Goal: Task Accomplishment & Management: Use online tool/utility

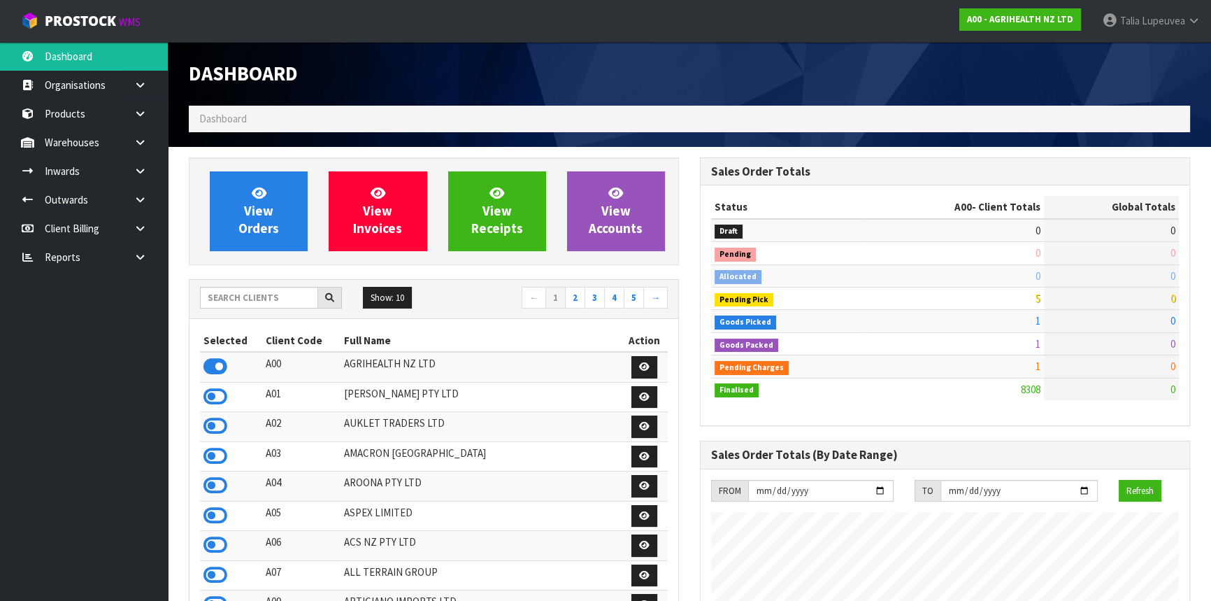
scroll to position [1057, 510]
click at [288, 298] on input "text" at bounding box center [259, 298] width 118 height 22
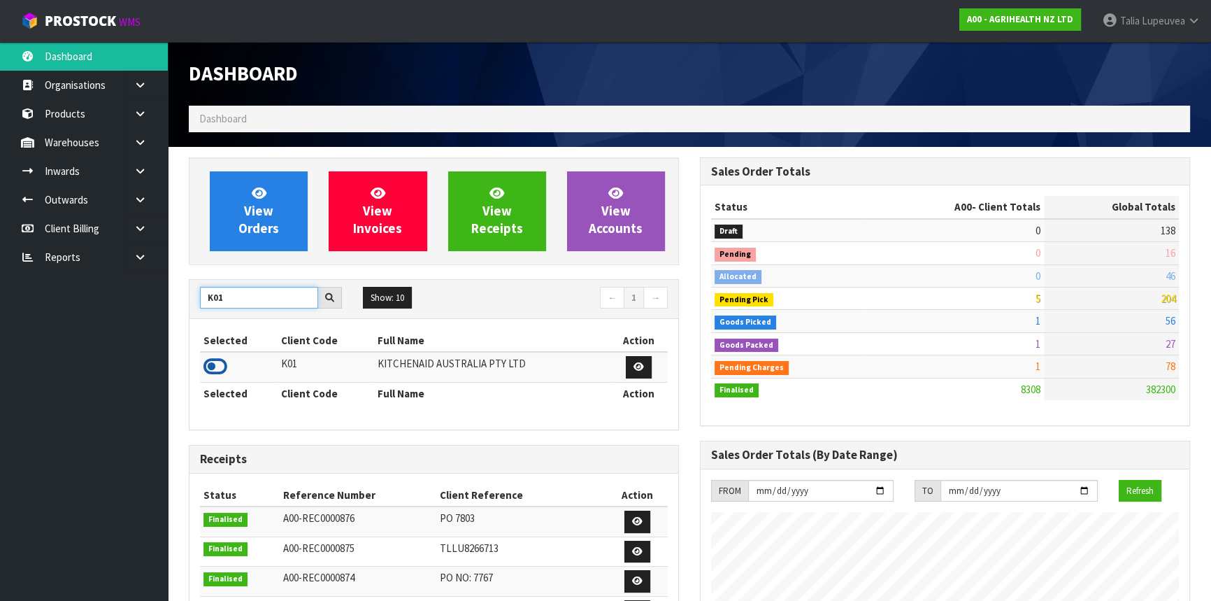
type input "K01"
click at [218, 367] on icon at bounding box center [215, 366] width 24 height 21
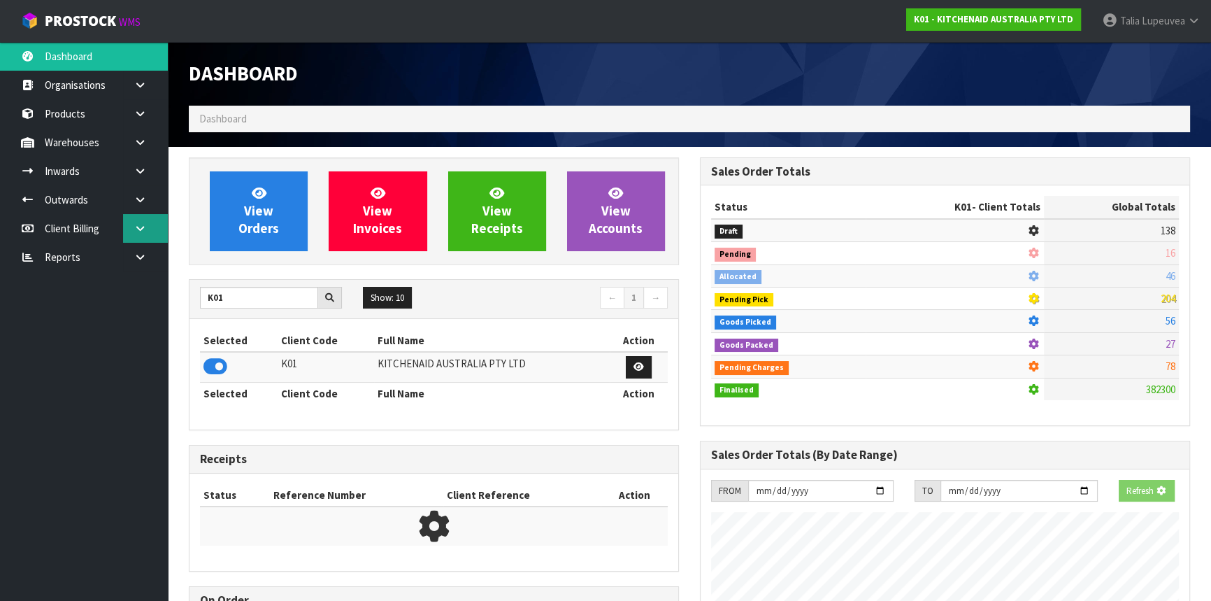
scroll to position [871, 510]
click at [128, 201] on link at bounding box center [145, 199] width 45 height 29
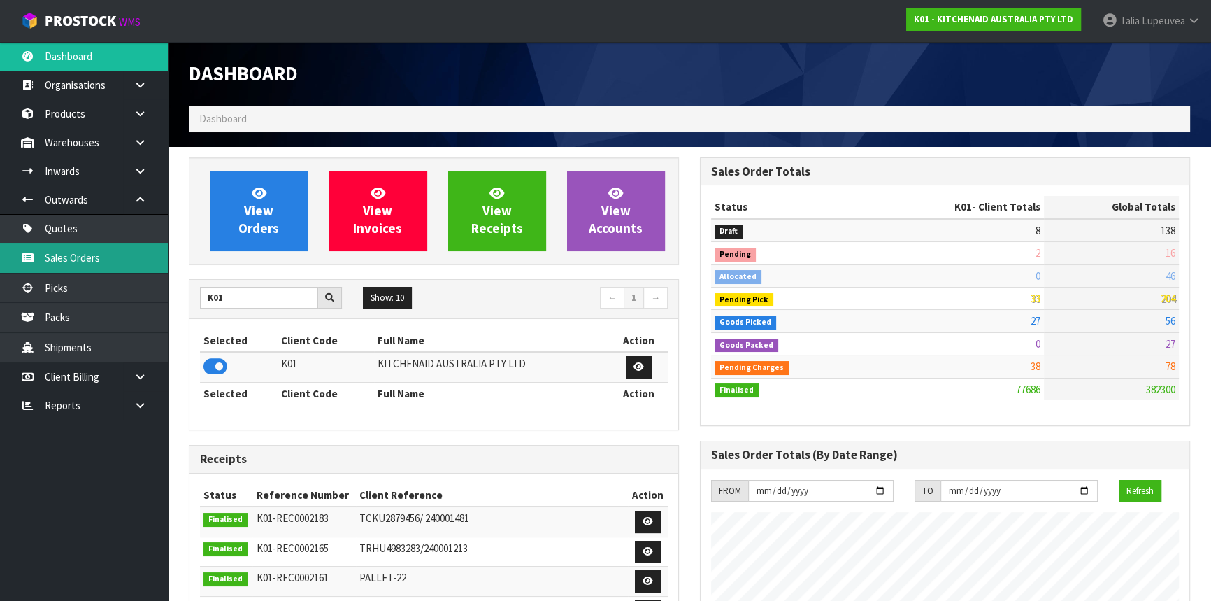
click at [103, 250] on link "Sales Orders" at bounding box center [84, 257] width 168 height 29
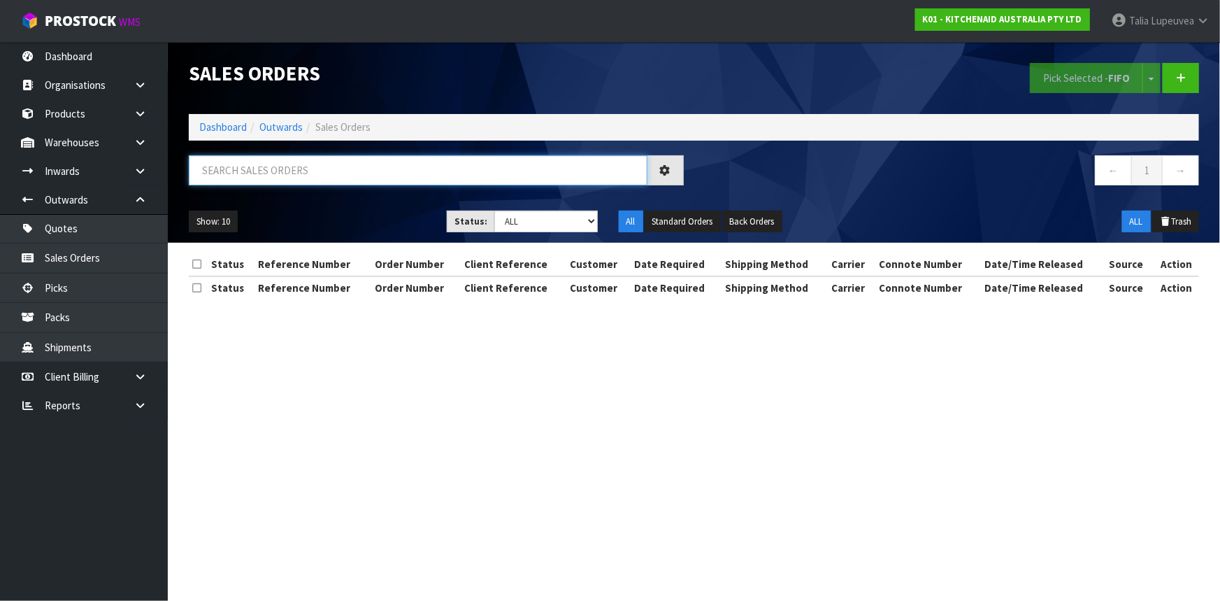
click at [349, 171] on input "text" at bounding box center [418, 170] width 459 height 30
type input "L"
type input "JOB-0413806"
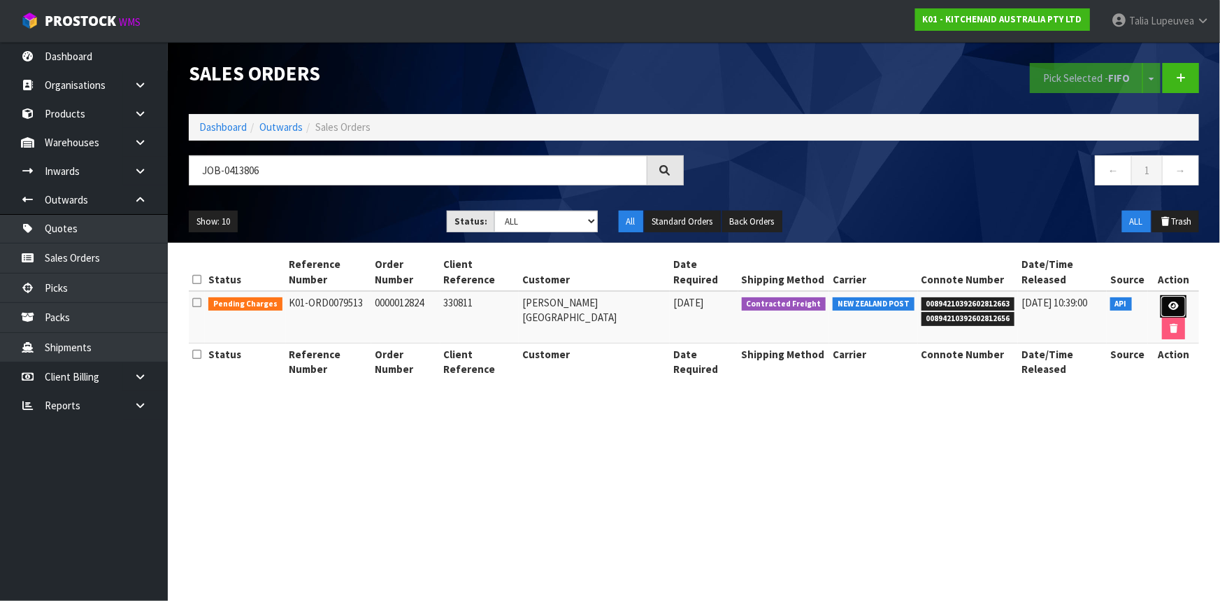
click at [1172, 303] on icon at bounding box center [1174, 305] width 10 height 9
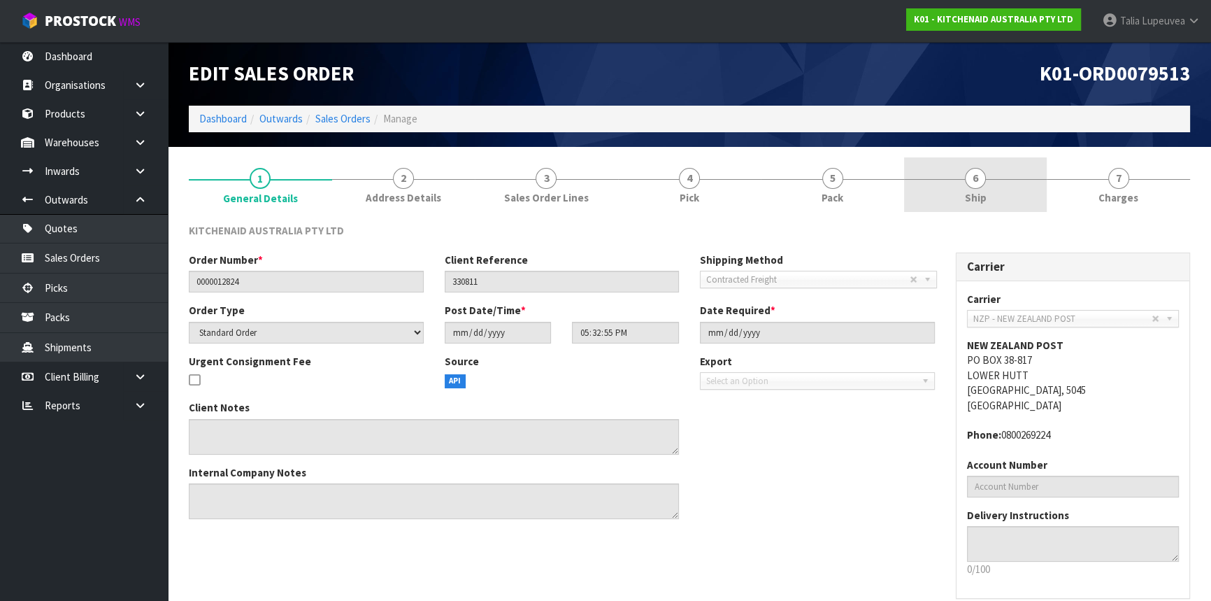
drag, startPoint x: 968, startPoint y: 187, endPoint x: 958, endPoint y: 190, distance: 10.2
click at [968, 187] on link "6 Ship" at bounding box center [975, 184] width 143 height 55
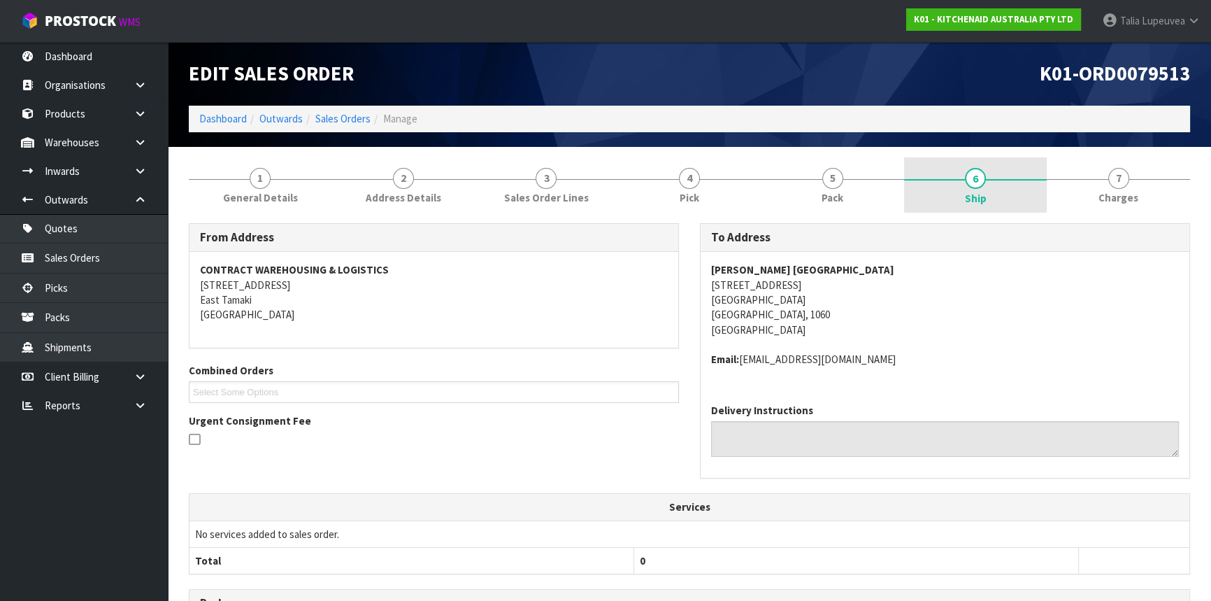
scroll to position [309, 0]
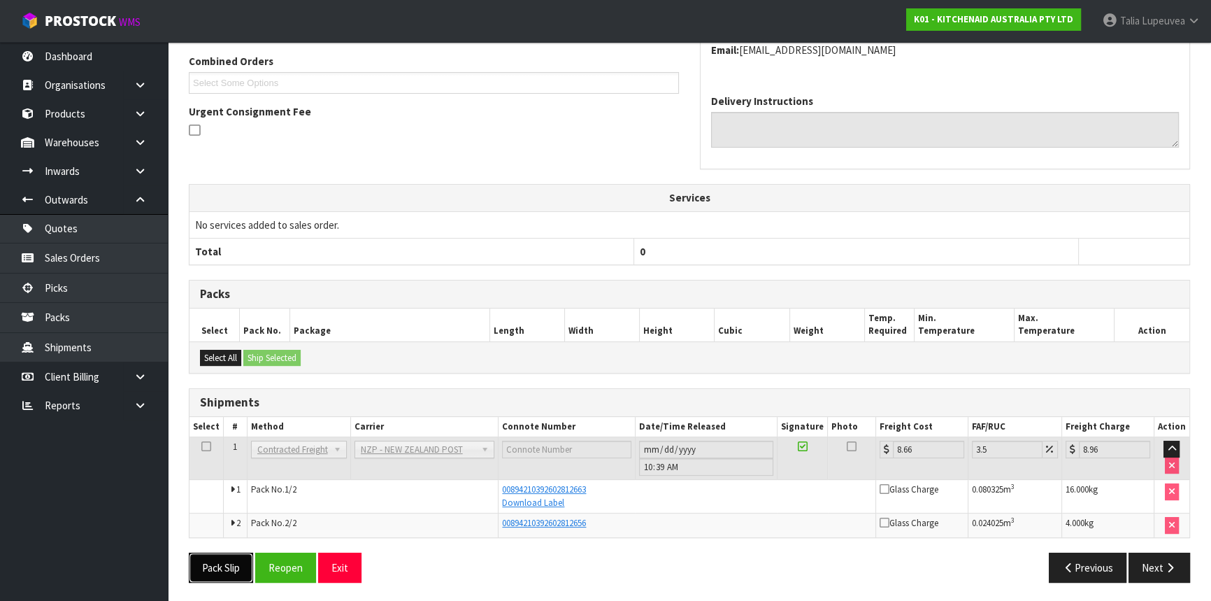
click at [241, 566] on button "Pack Slip" at bounding box center [221, 567] width 64 height 30
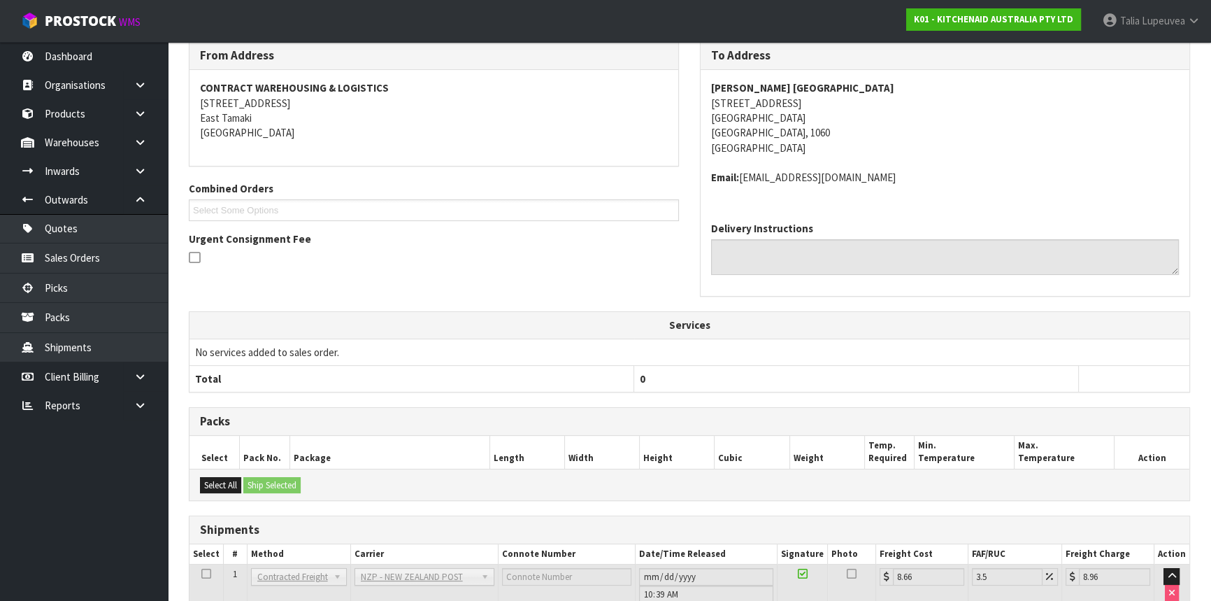
scroll to position [0, 0]
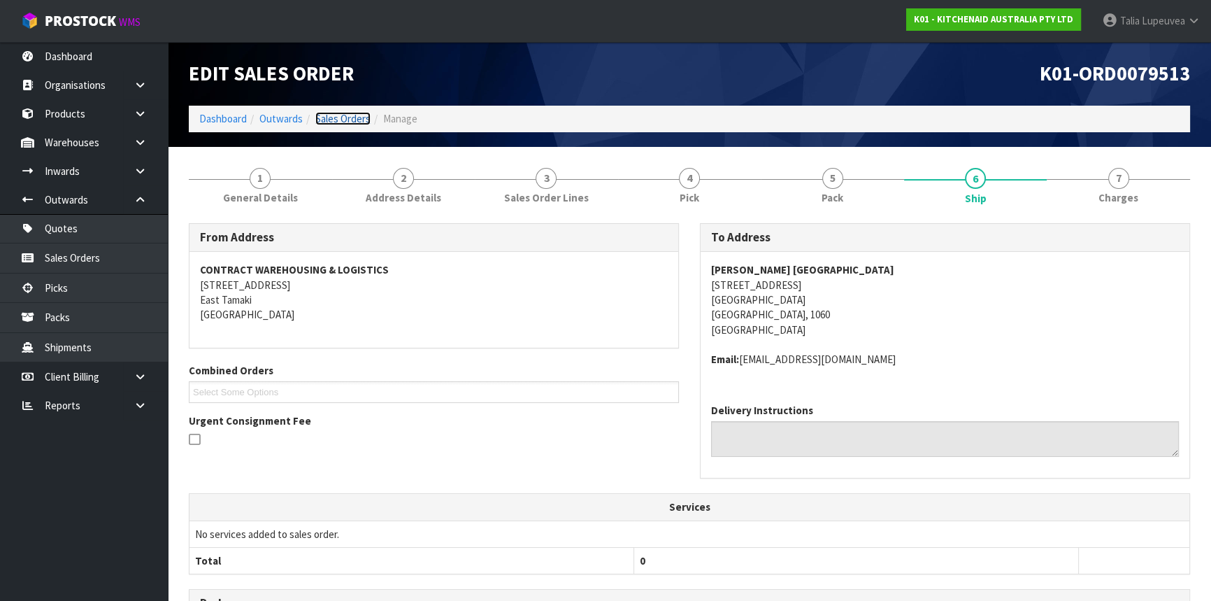
click at [351, 119] on link "Sales Orders" at bounding box center [342, 118] width 55 height 13
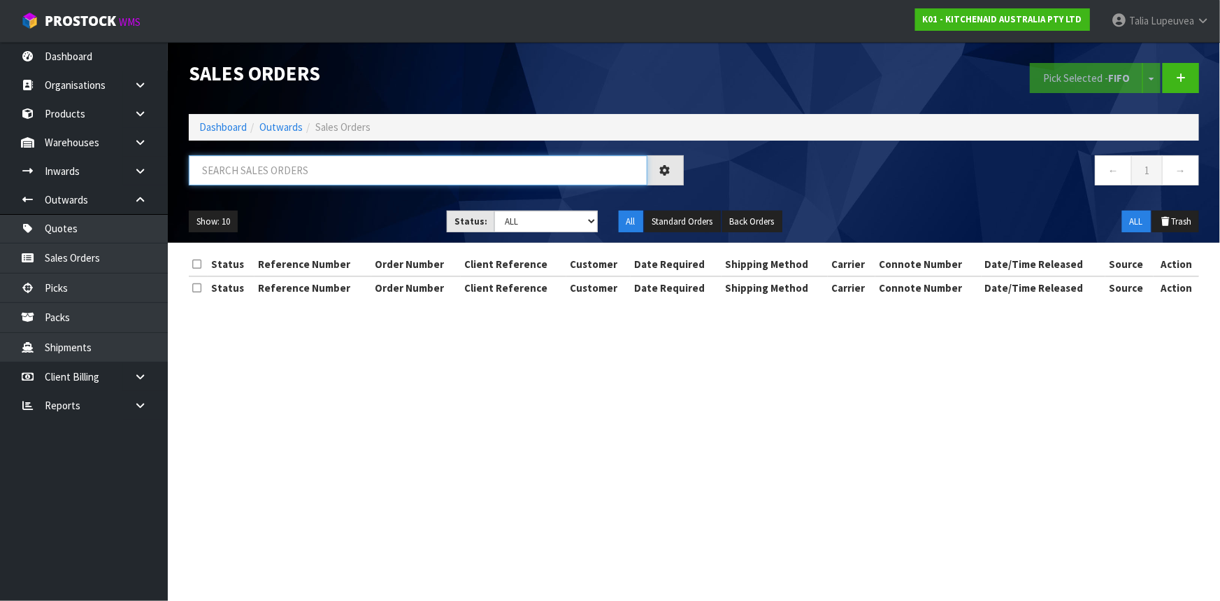
click at [272, 171] on input "text" at bounding box center [418, 170] width 459 height 30
type input "JOB-0413828"
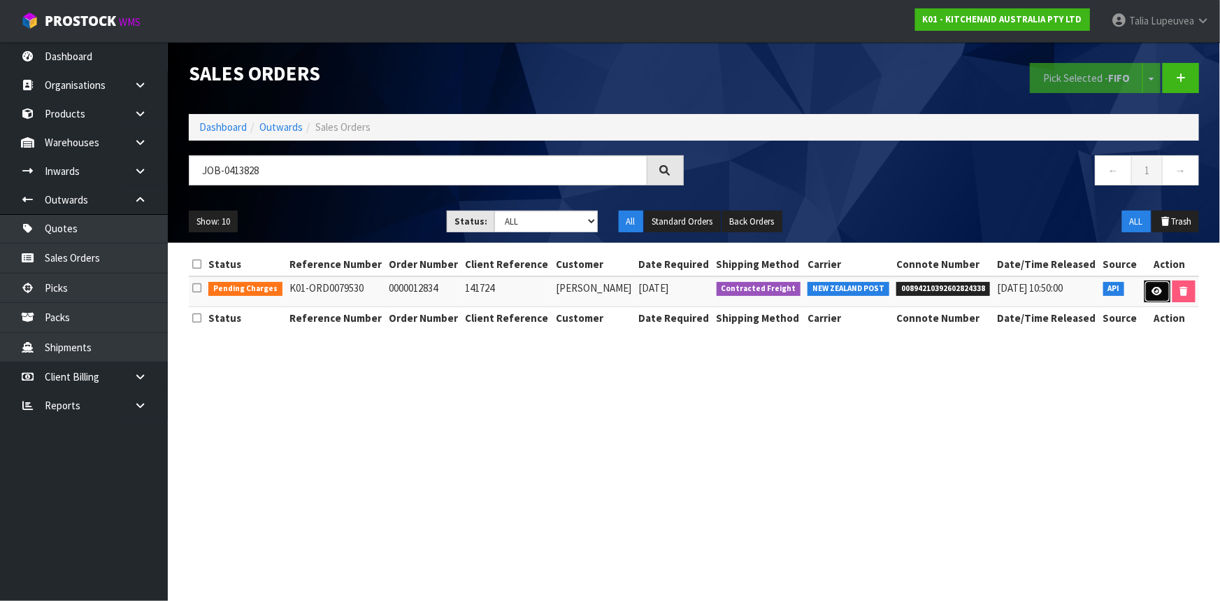
click at [1155, 291] on icon at bounding box center [1157, 291] width 10 height 9
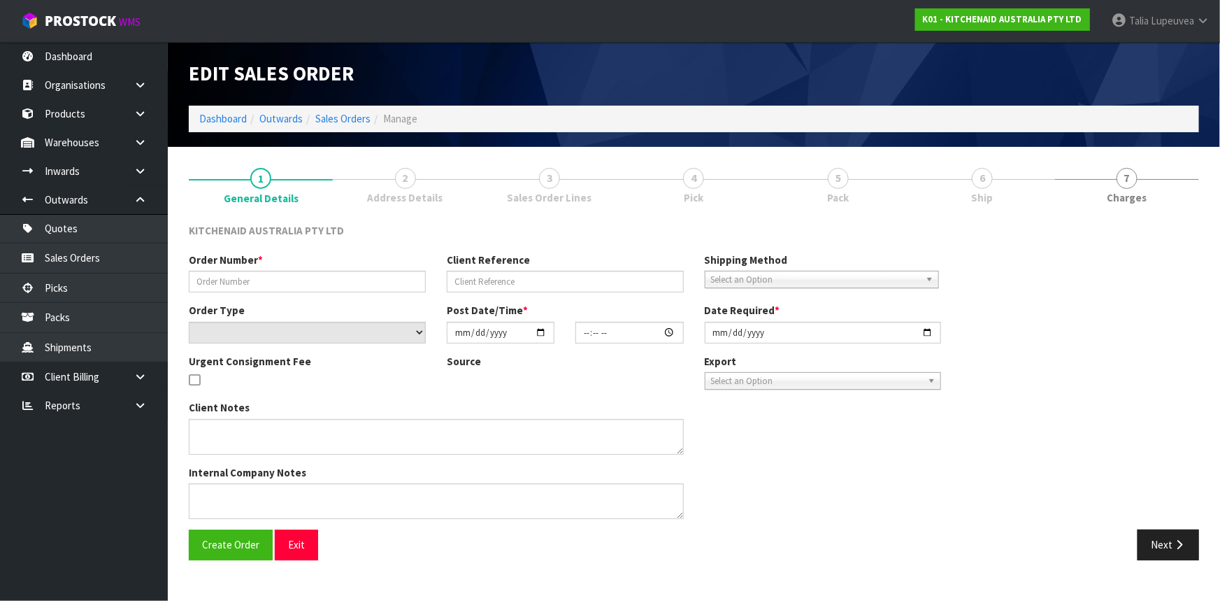
type input "0000012834"
type input "141724"
select select "number:0"
type input "[DATE]"
type input "19:33:04.000"
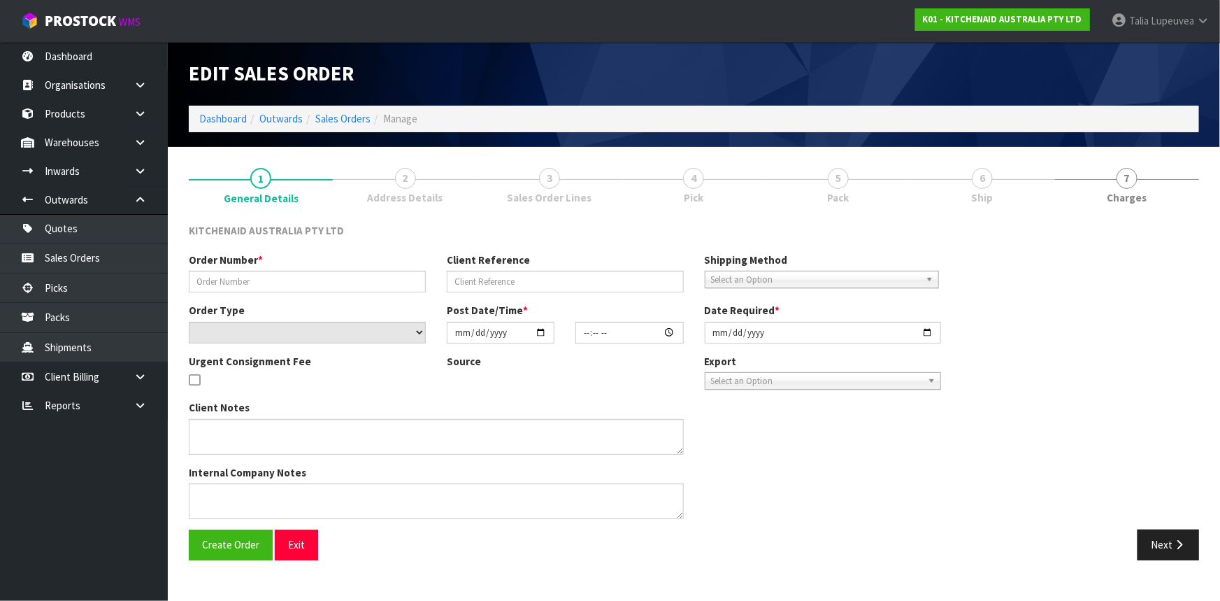
type input "[DATE]"
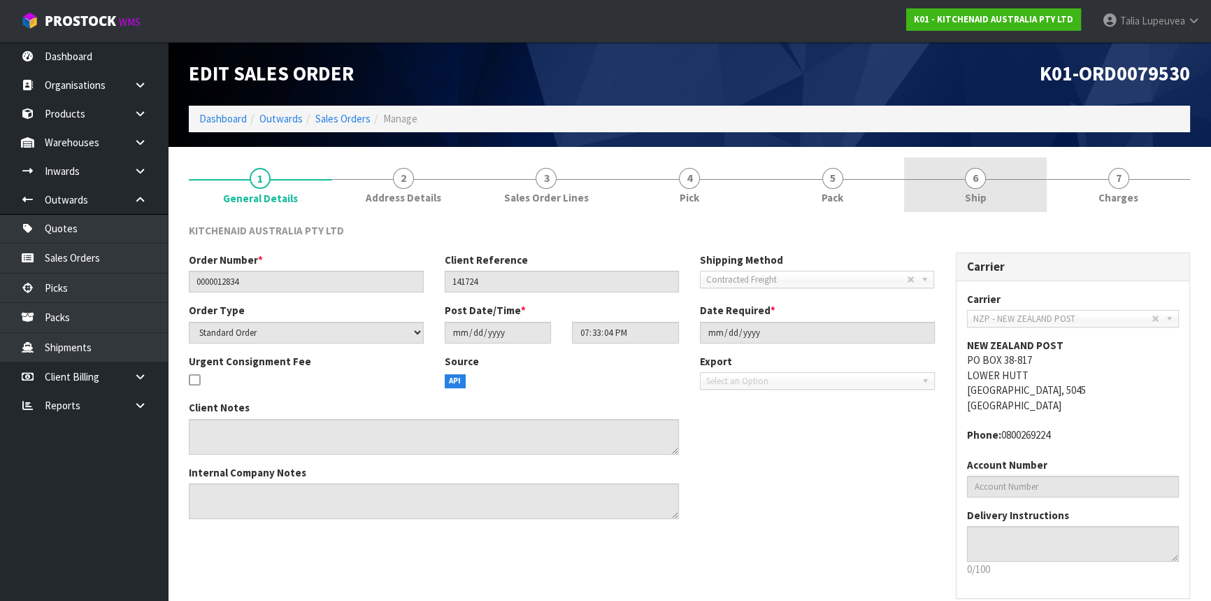
click at [959, 199] on link "6 Ship" at bounding box center [975, 184] width 143 height 55
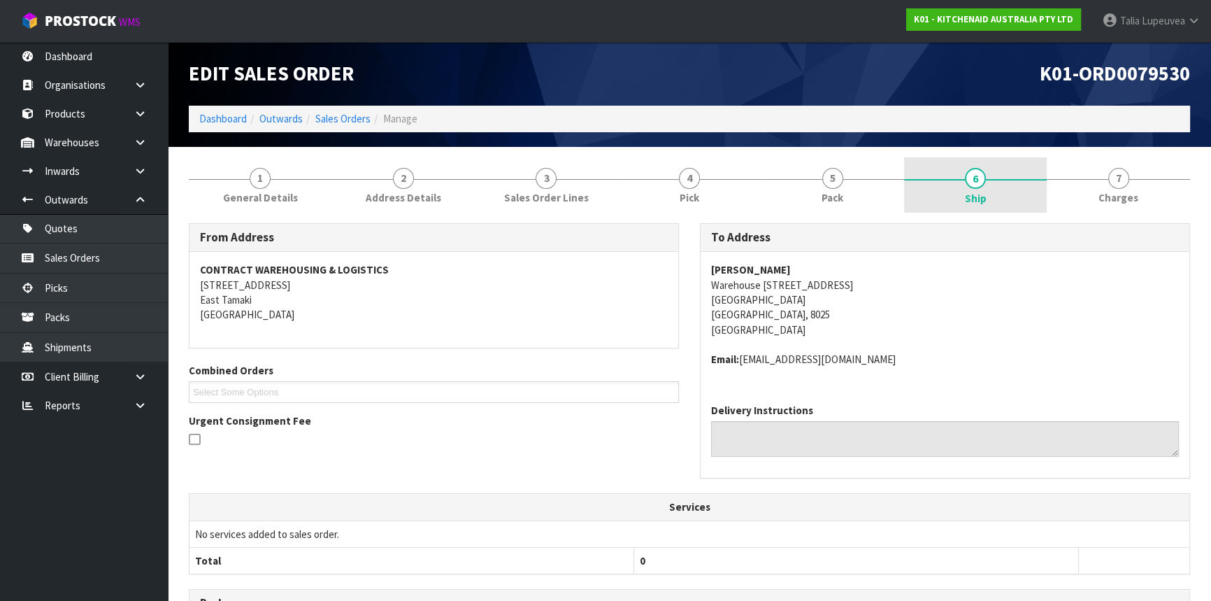
scroll to position [285, 0]
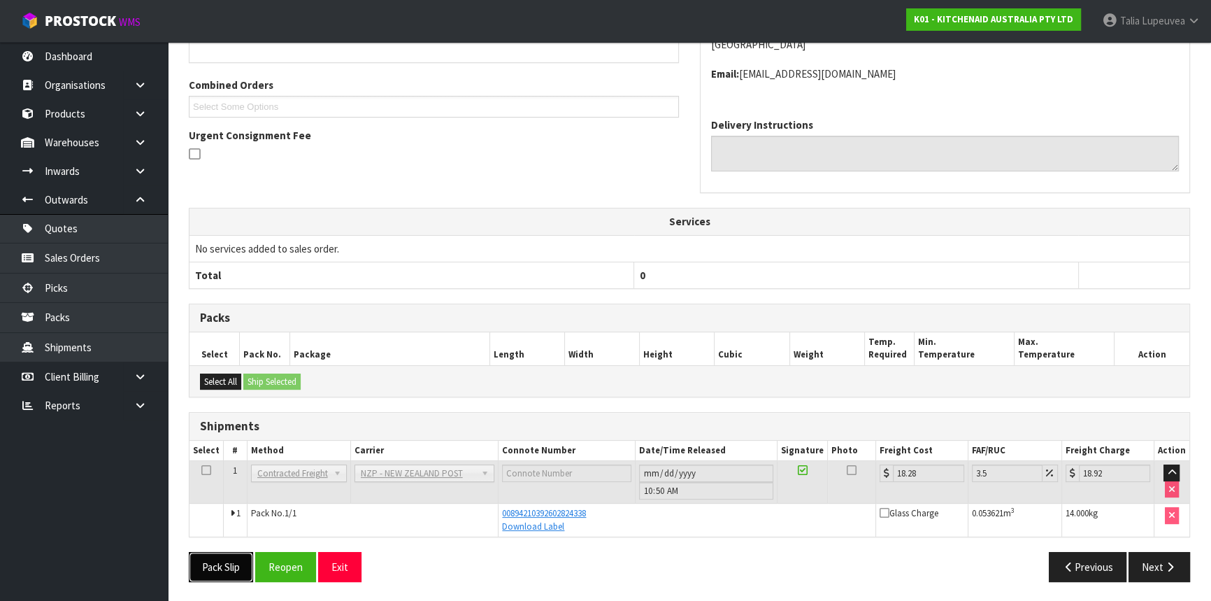
click at [236, 565] on button "Pack Slip" at bounding box center [221, 567] width 64 height 30
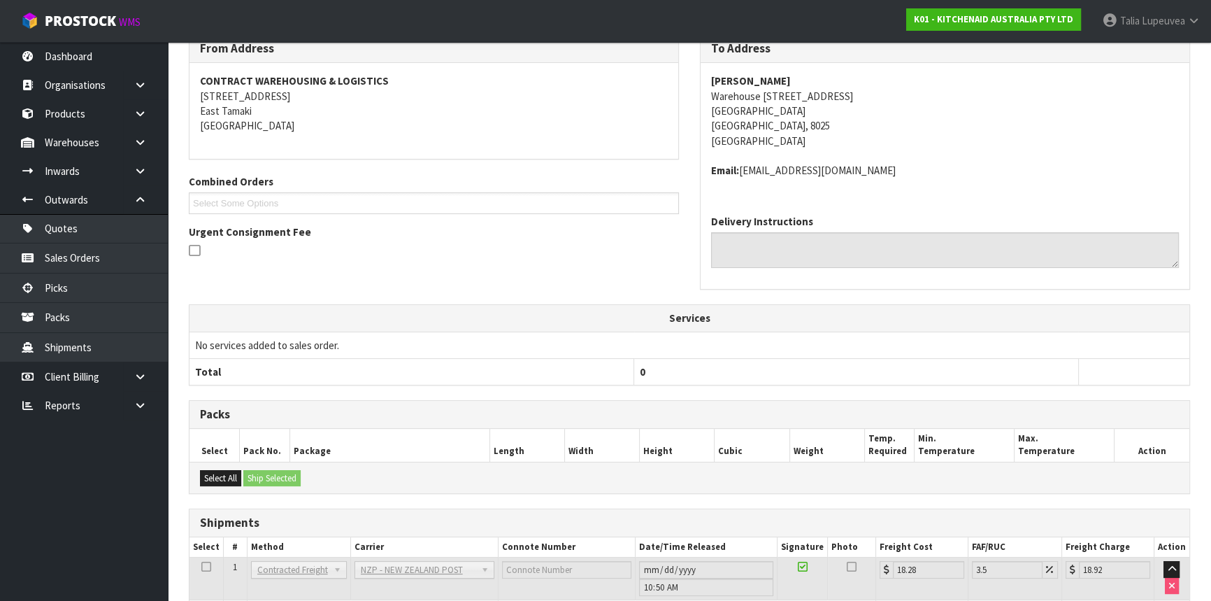
scroll to position [0, 0]
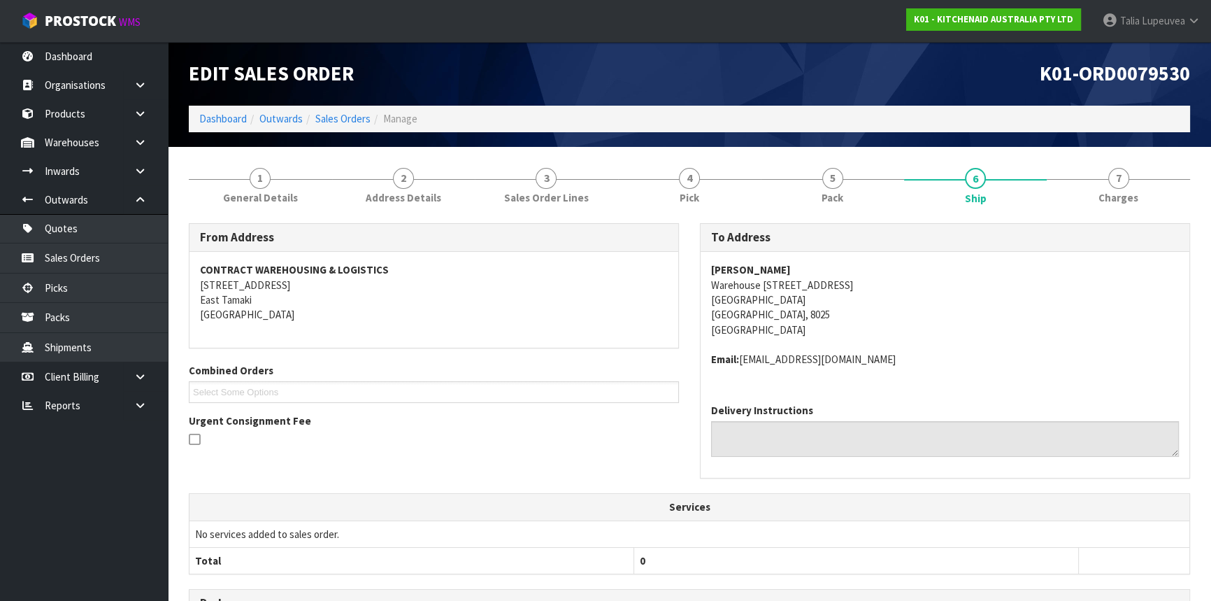
click at [340, 127] on ol "Dashboard Outwards Sales Orders Manage" at bounding box center [689, 119] width 1001 height 26
click at [341, 122] on link "Sales Orders" at bounding box center [342, 118] width 55 height 13
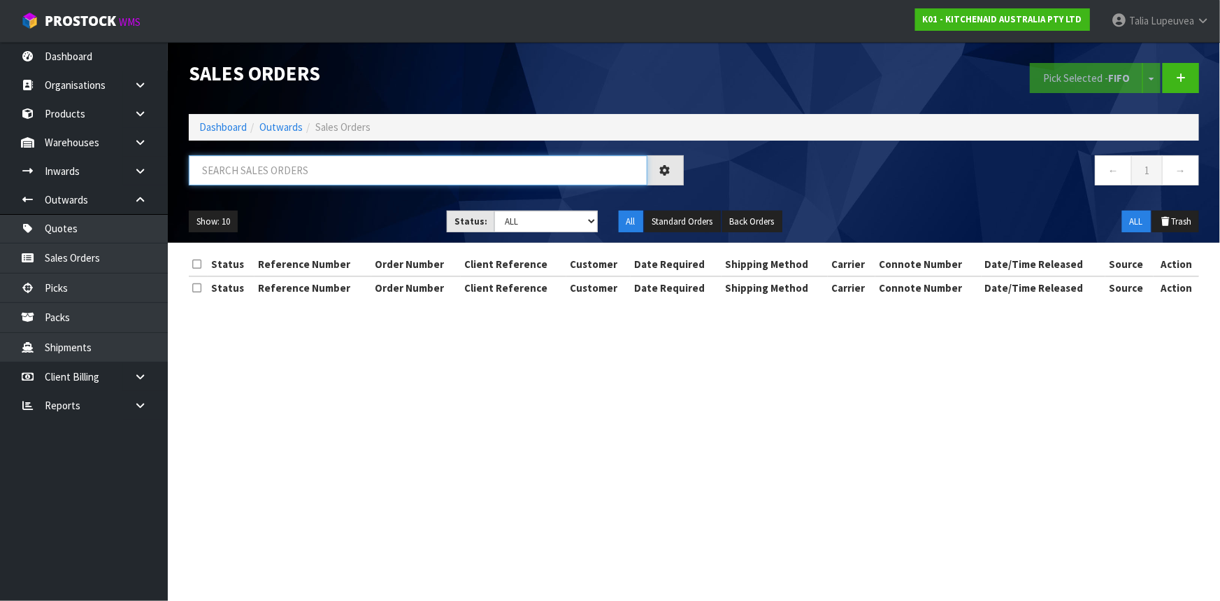
click at [363, 160] on input "text" at bounding box center [418, 170] width 459 height 30
type input "JOB-0413824"
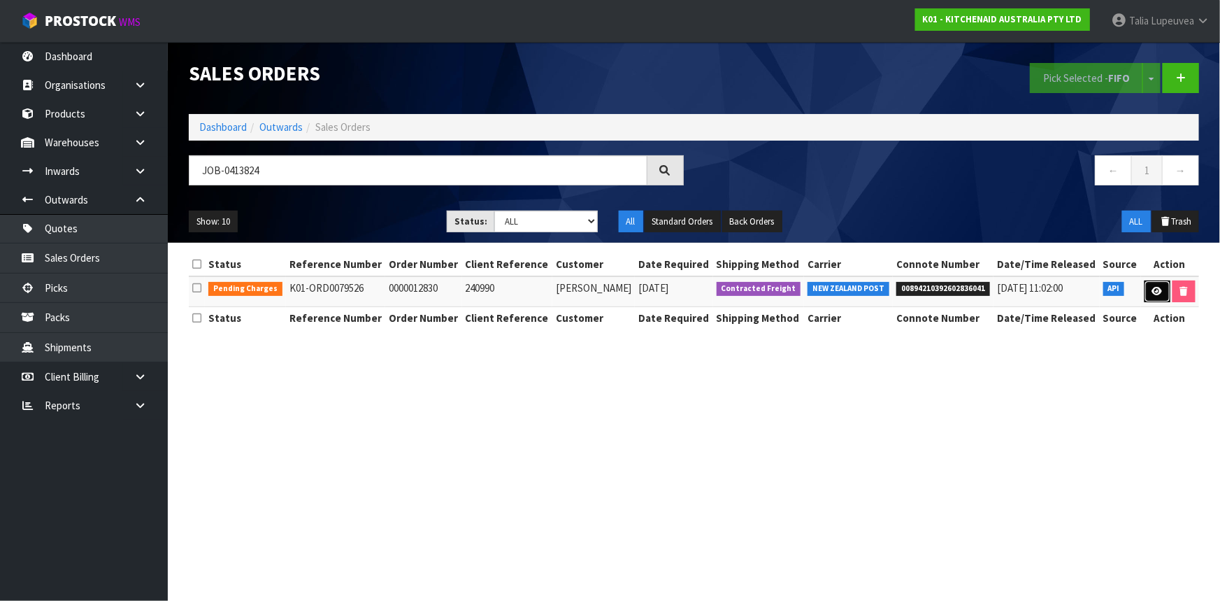
click at [1155, 287] on icon at bounding box center [1157, 291] width 10 height 9
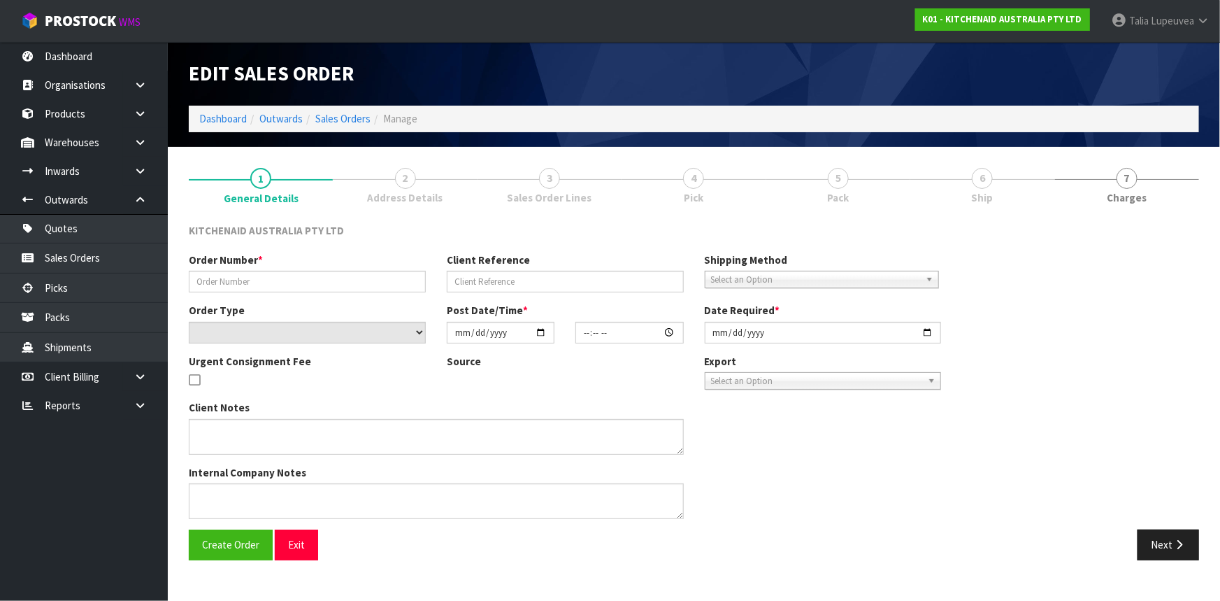
type input "0000012830"
type input "240990"
select select "number:0"
type input "[DATE]"
type input "19:32:56.000"
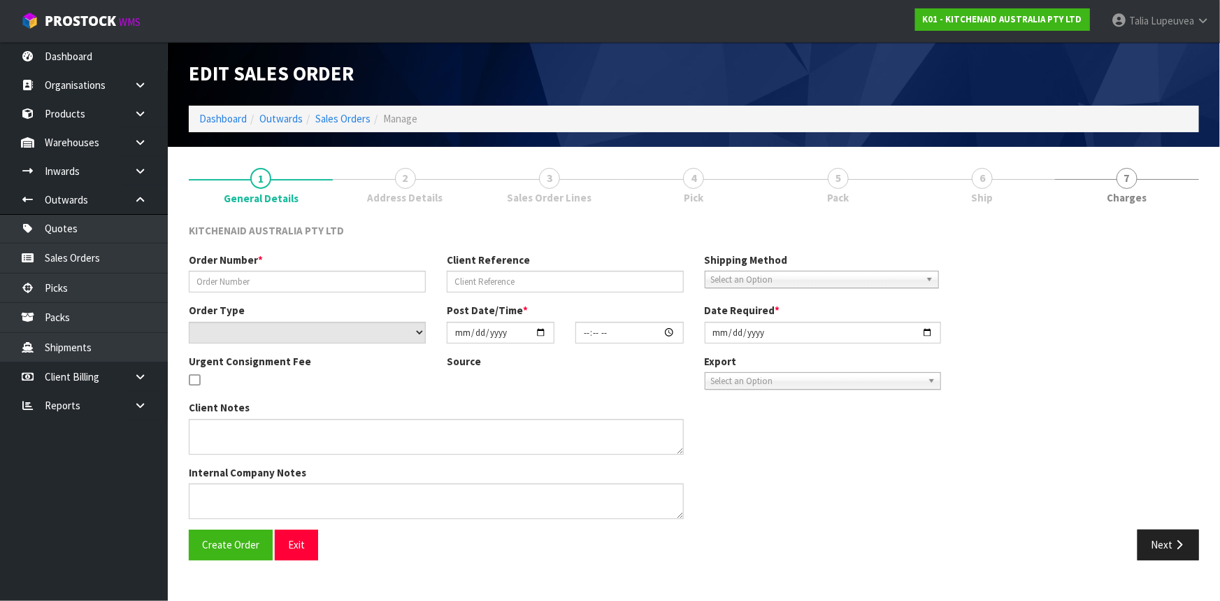
type input "[DATE]"
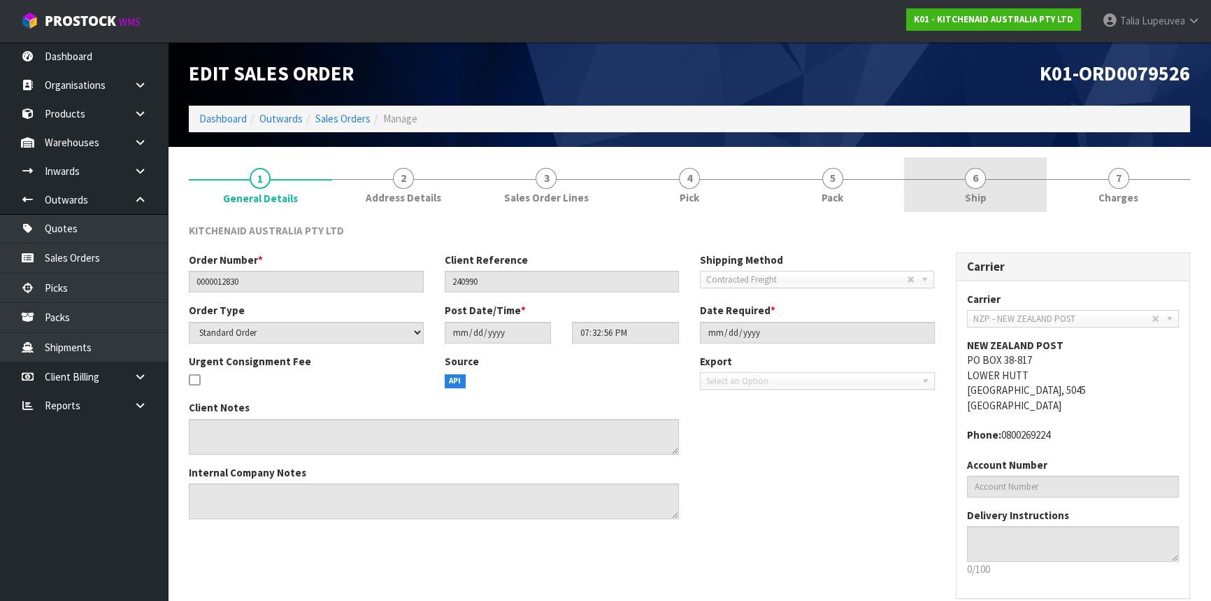
click at [951, 176] on link "6 Ship" at bounding box center [975, 184] width 143 height 55
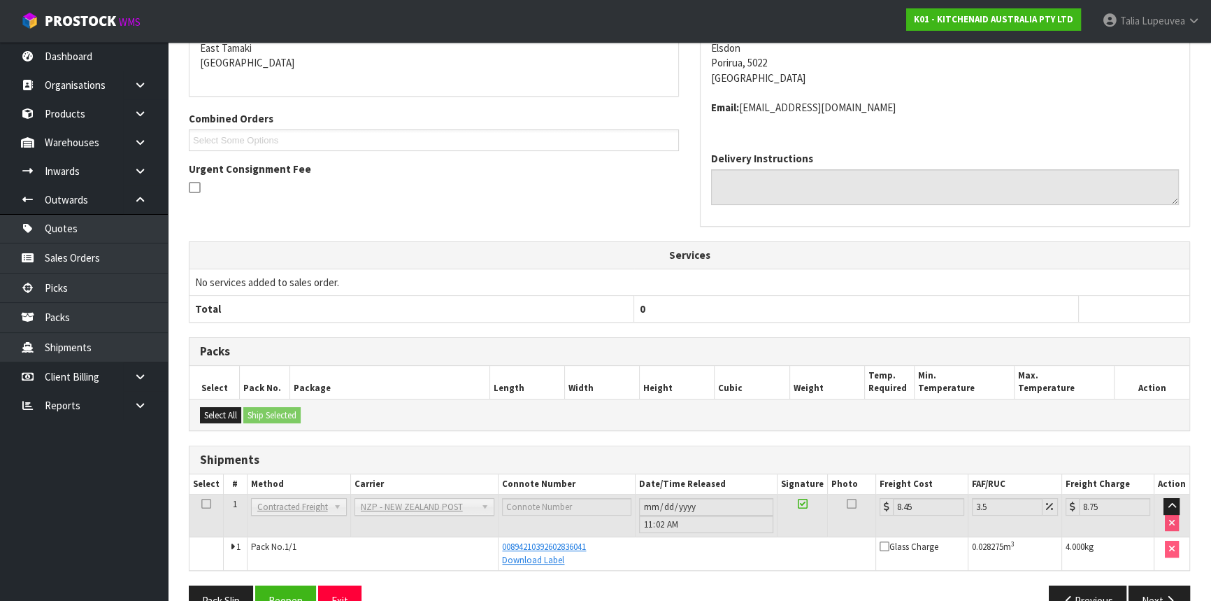
scroll to position [285, 0]
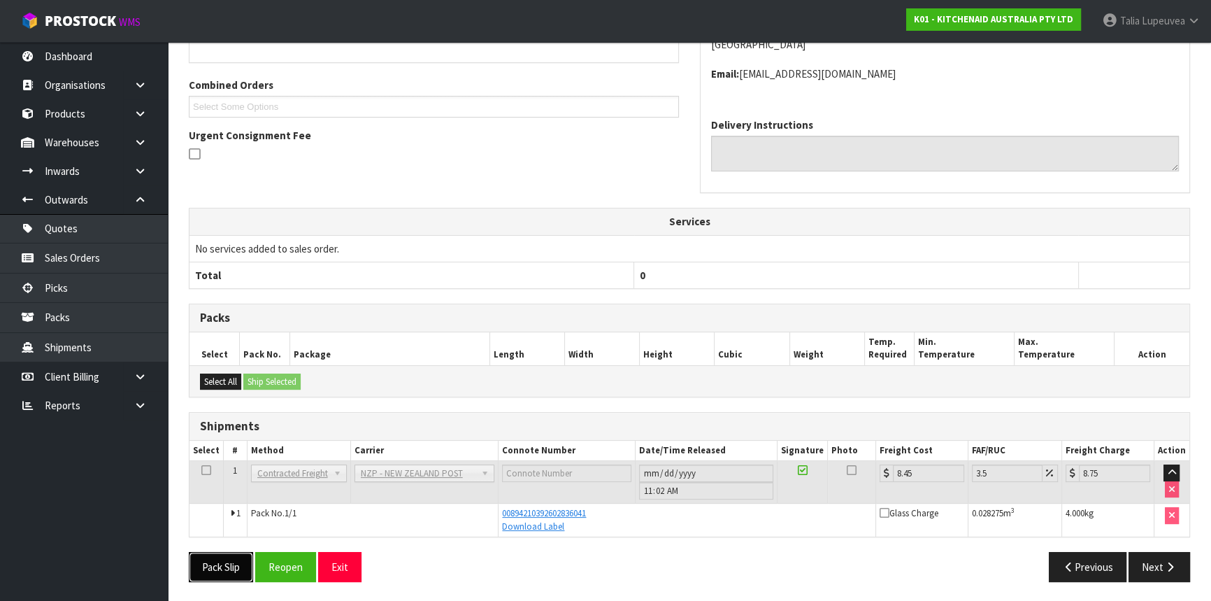
click at [229, 558] on button "Pack Slip" at bounding box center [221, 567] width 64 height 30
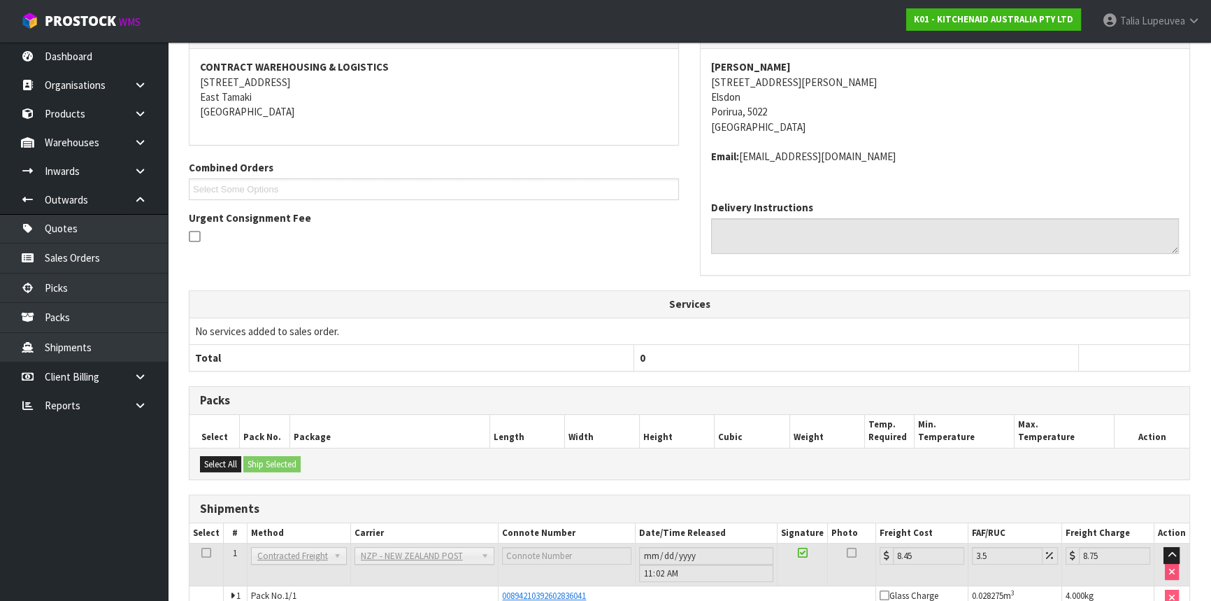
scroll to position [0, 0]
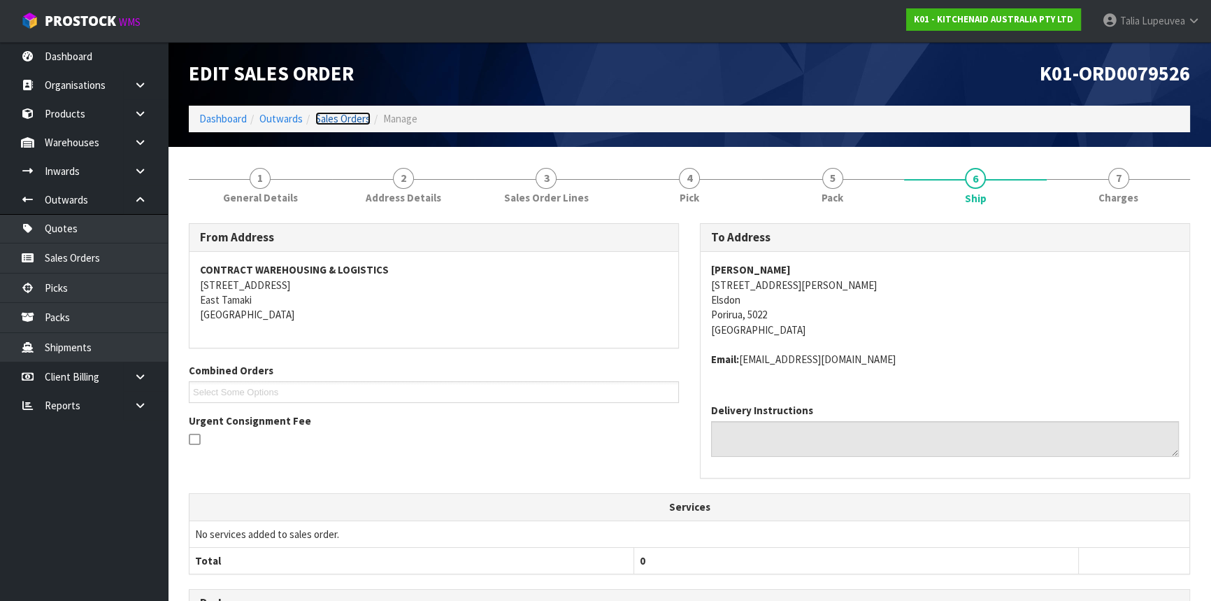
click at [349, 115] on link "Sales Orders" at bounding box center [342, 118] width 55 height 13
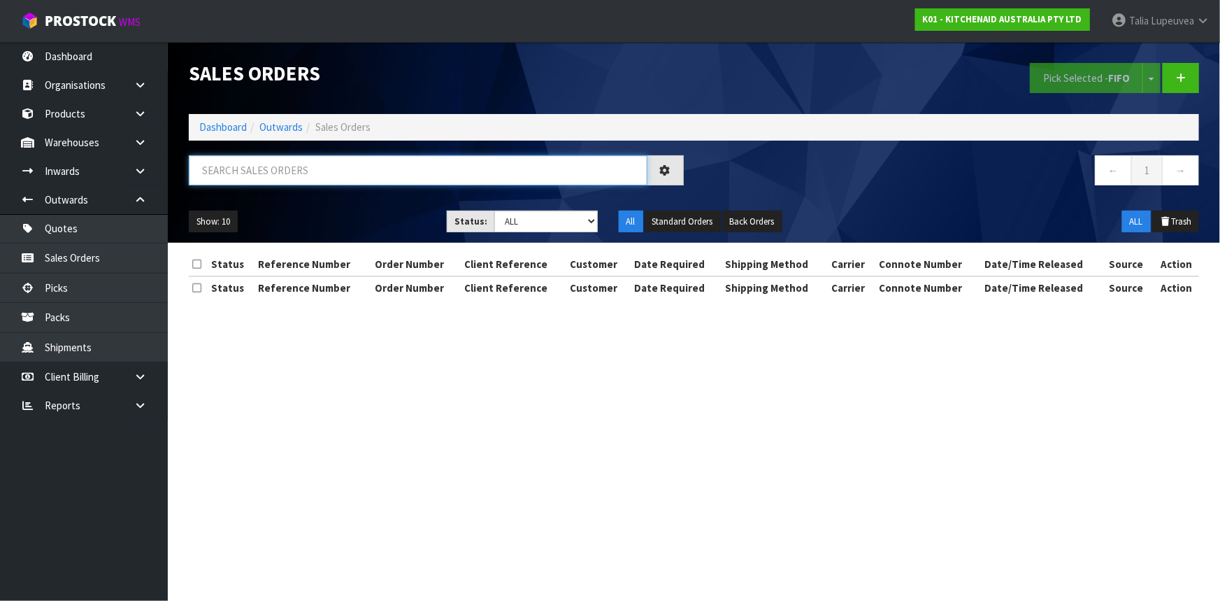
click at [317, 177] on input "text" at bounding box center [418, 170] width 459 height 30
type input "JOB-0413826"
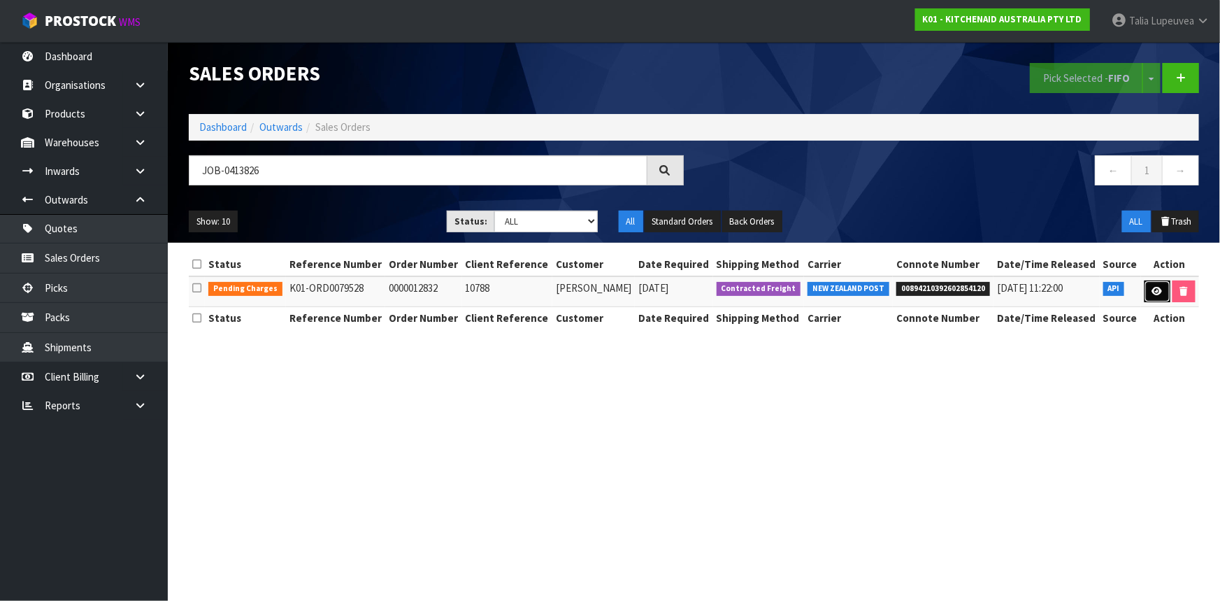
click at [1148, 291] on link at bounding box center [1158, 291] width 26 height 22
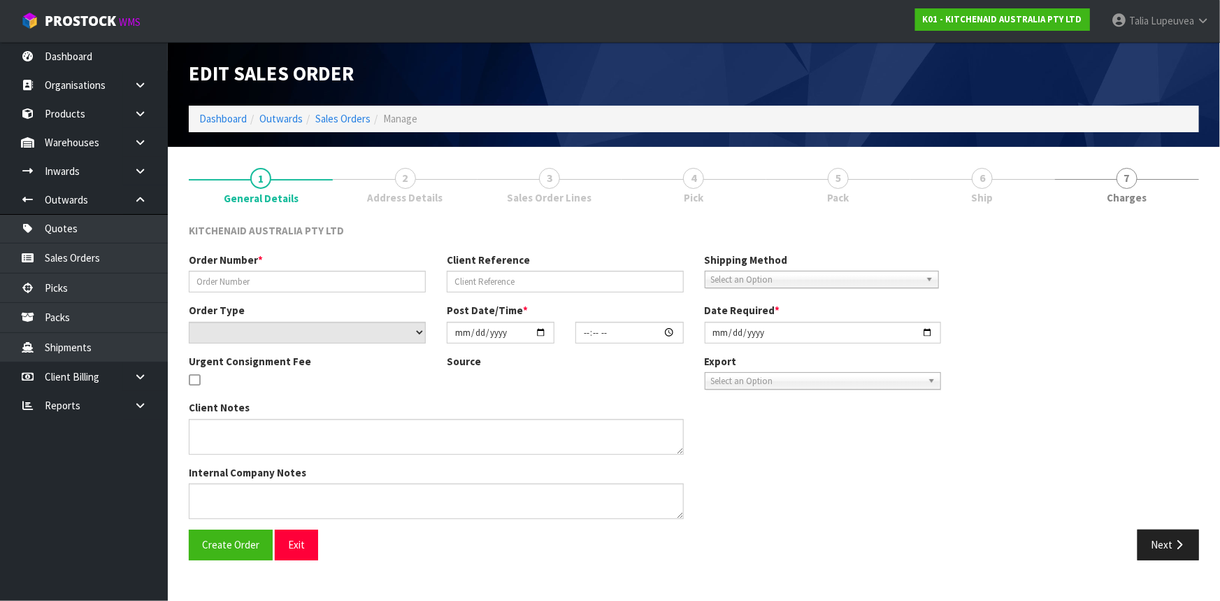
type input "0000012832"
type input "10788"
select select "number:0"
type input "[DATE]"
type input "19:33:00.000"
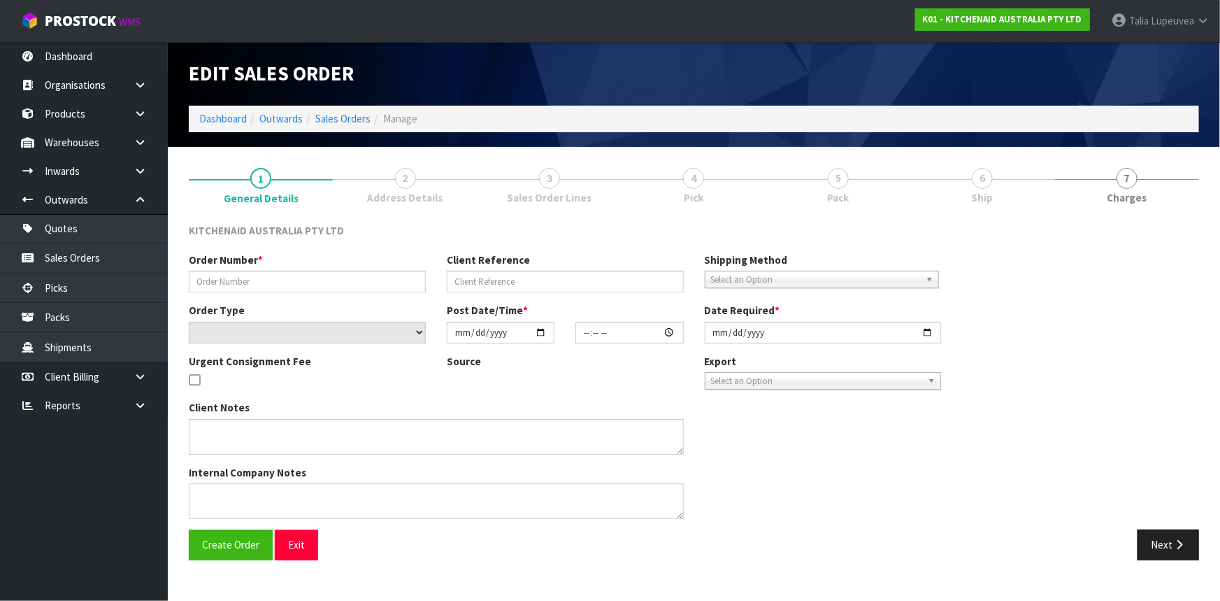
type input "[DATE]"
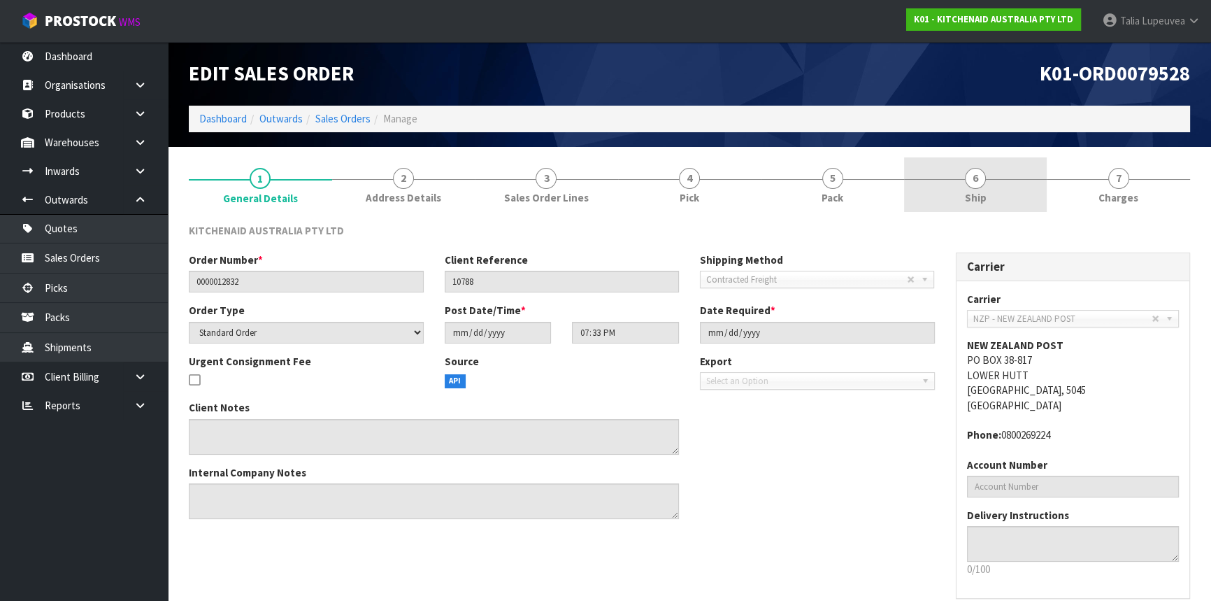
click at [1011, 174] on link "6 Ship" at bounding box center [975, 184] width 143 height 55
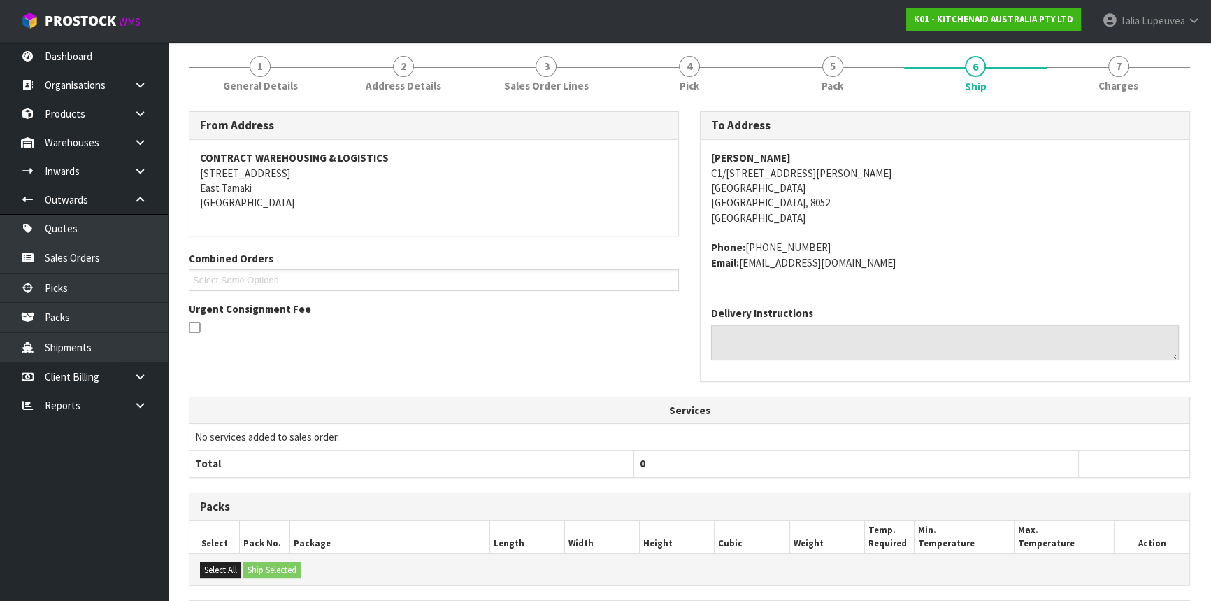
scroll to position [301, 0]
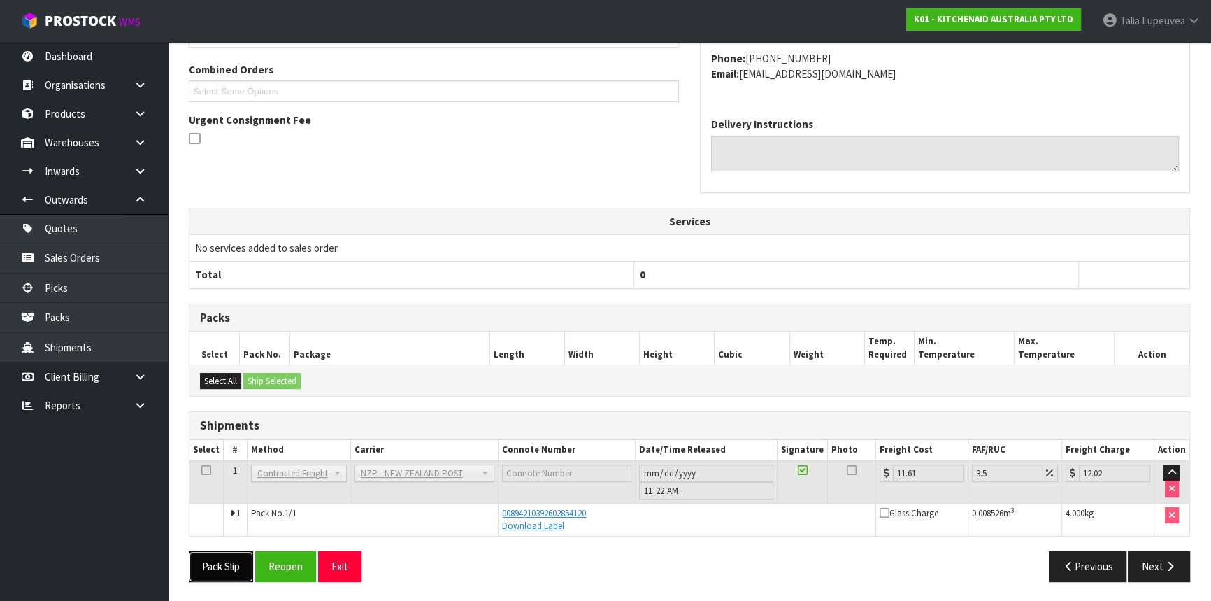
click at [215, 564] on button "Pack Slip" at bounding box center [221, 566] width 64 height 30
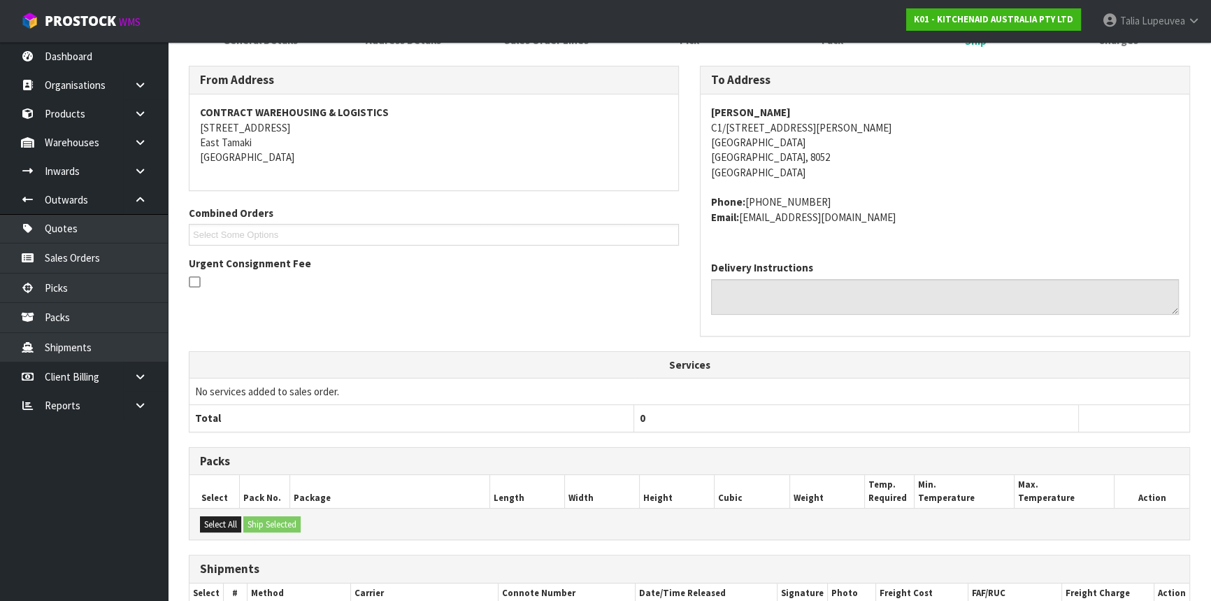
scroll to position [0, 0]
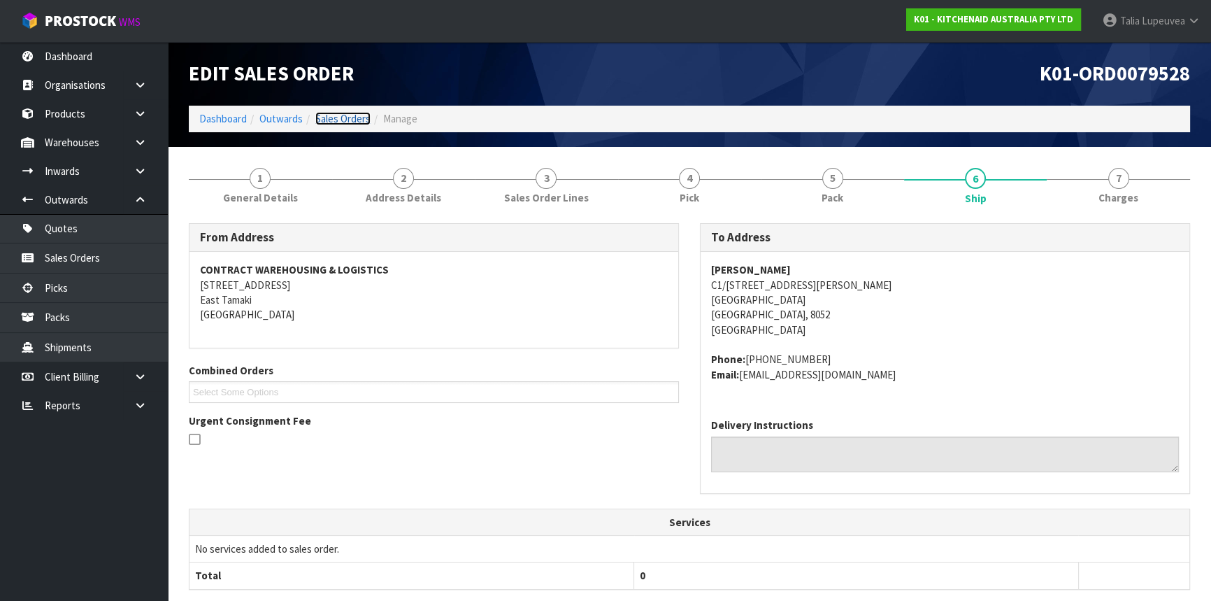
click at [341, 124] on link "Sales Orders" at bounding box center [342, 118] width 55 height 13
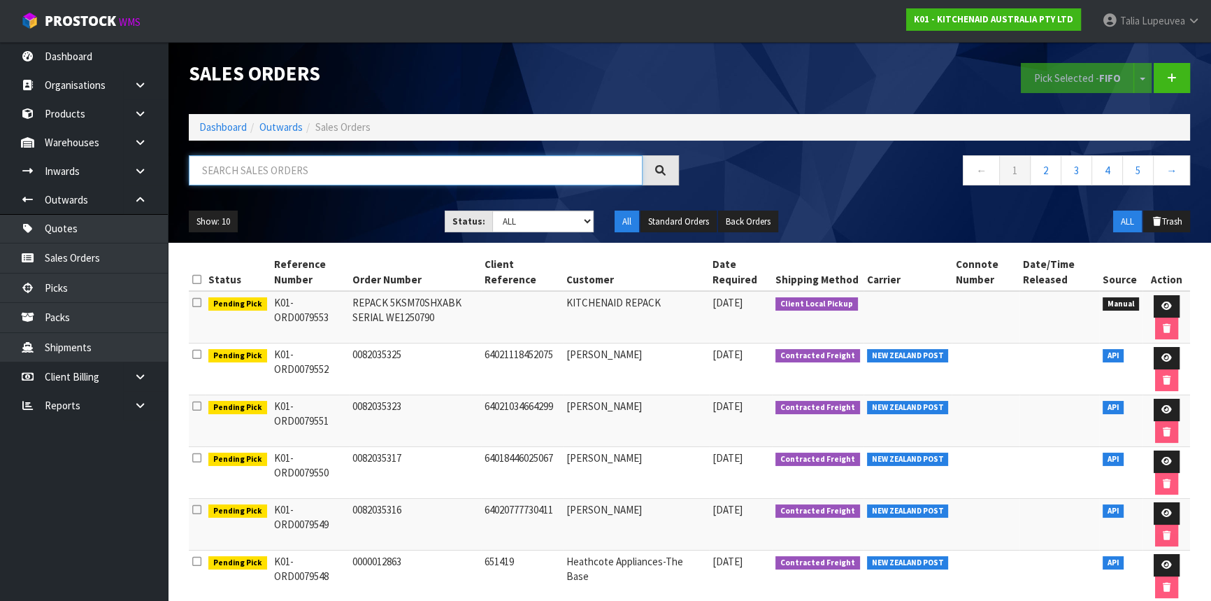
click at [335, 166] on input "text" at bounding box center [416, 170] width 454 height 30
type input "JOB-0413810"
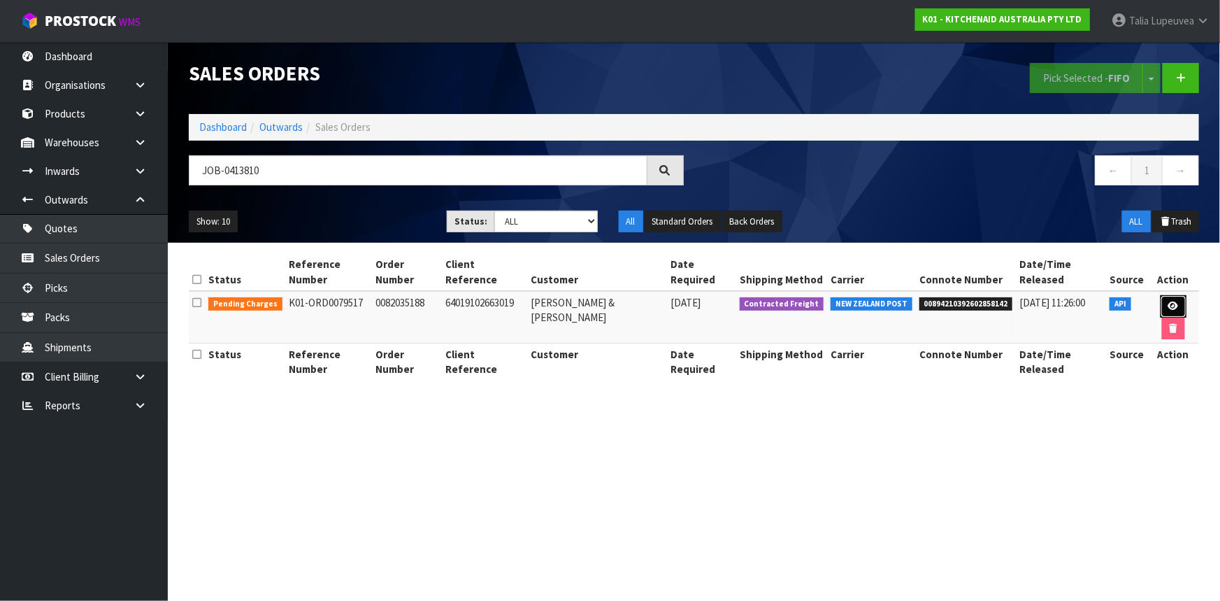
click at [1161, 300] on link at bounding box center [1174, 306] width 26 height 22
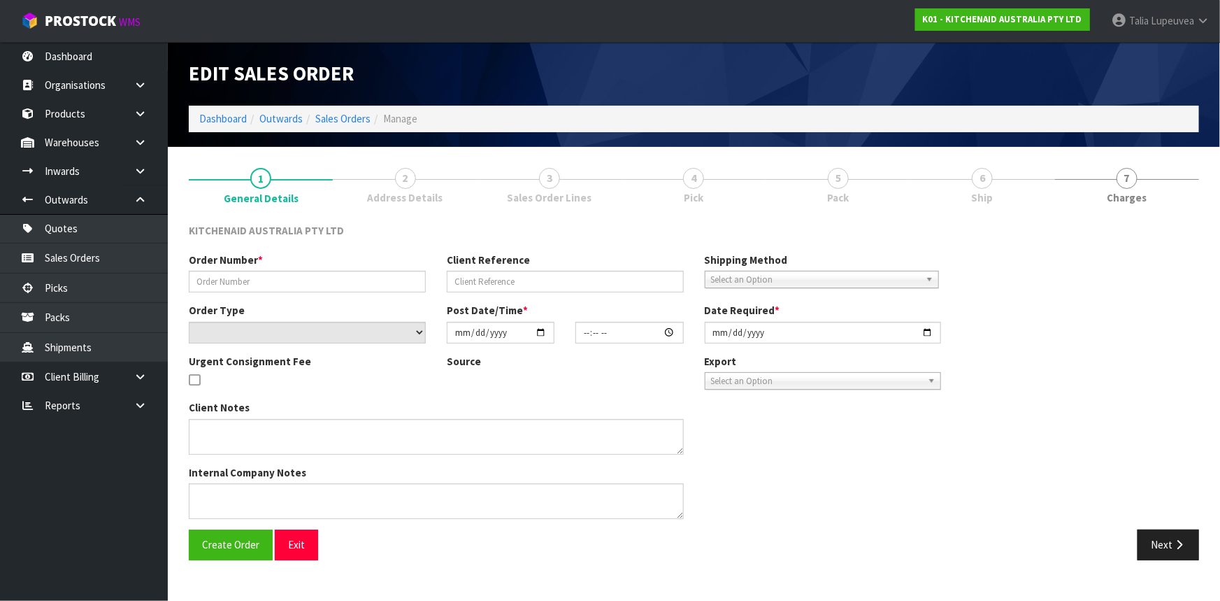
type input "0082035188"
type input "64019102663019"
select select "number:0"
type input "[DATE]"
type input "17:41:49.000"
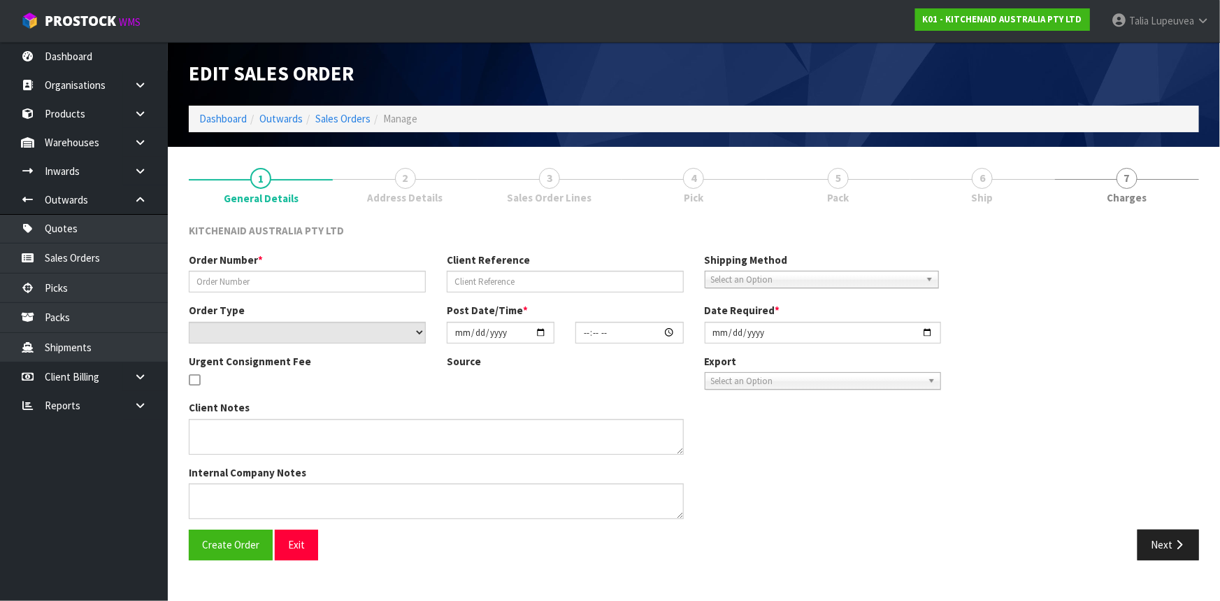
type input "[DATE]"
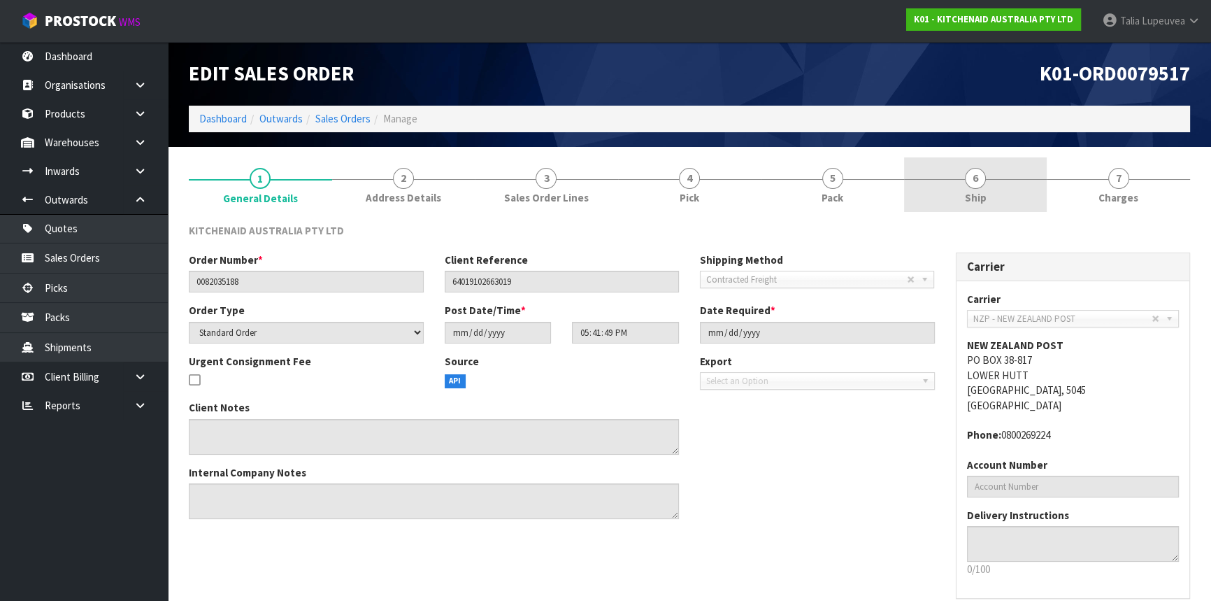
click at [992, 162] on link "6 Ship" at bounding box center [975, 184] width 143 height 55
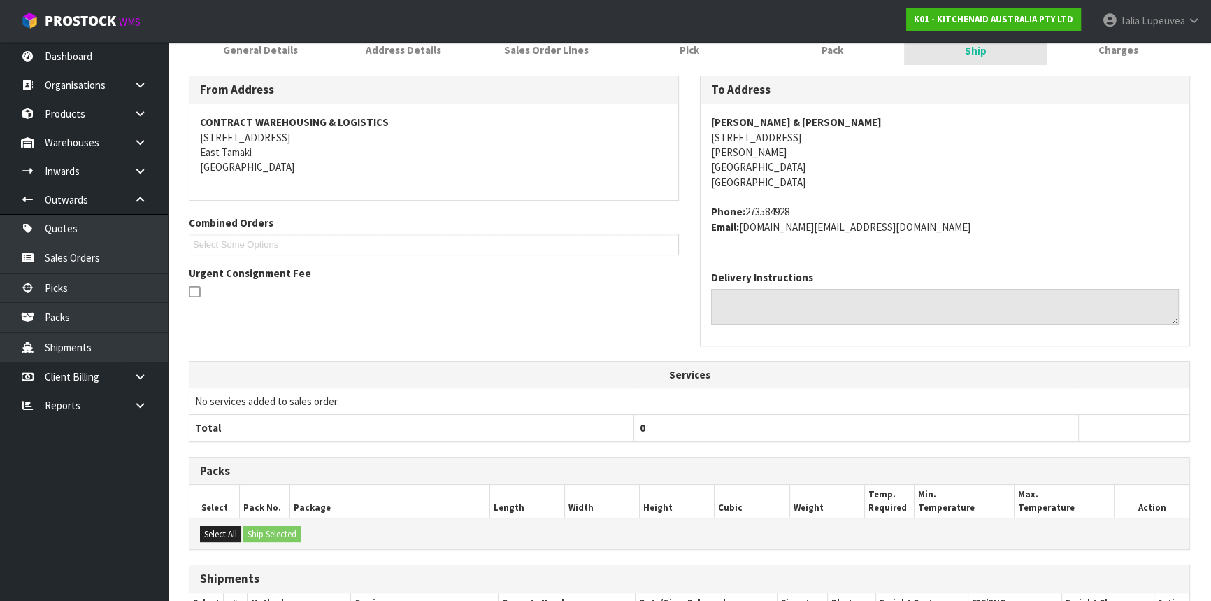
scroll to position [301, 0]
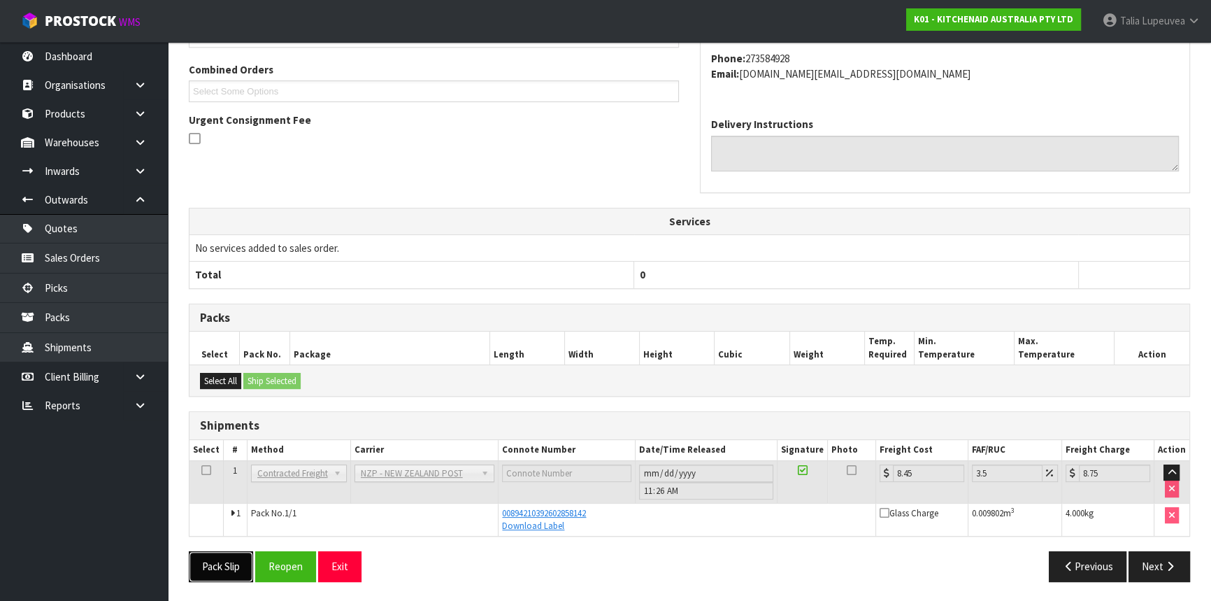
click at [217, 566] on button "Pack Slip" at bounding box center [221, 566] width 64 height 30
